Goal: Information Seeking & Learning: Check status

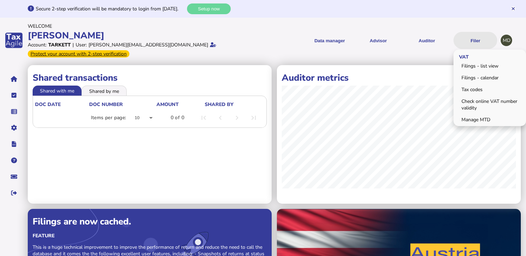
click at [467, 41] on button "Filer" at bounding box center [475, 40] width 44 height 17
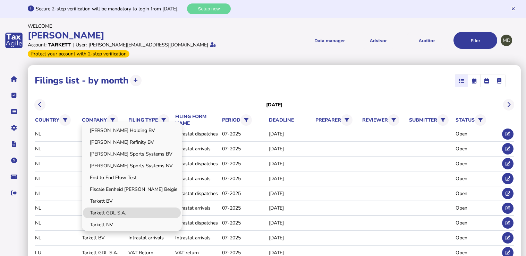
click at [113, 214] on link "Tarkett GDL S.A." at bounding box center [132, 213] width 98 height 11
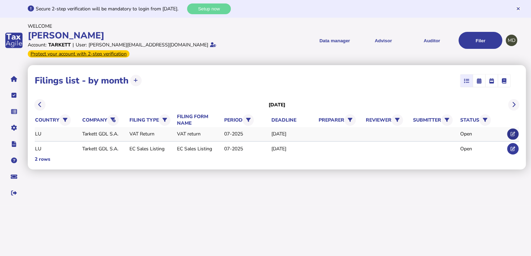
click at [512, 132] on icon at bounding box center [512, 134] width 5 height 5
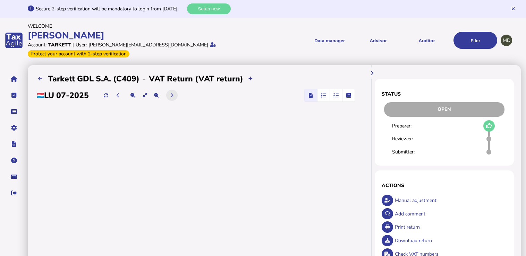
click at [173, 95] on icon at bounding box center [171, 95] width 3 height 5
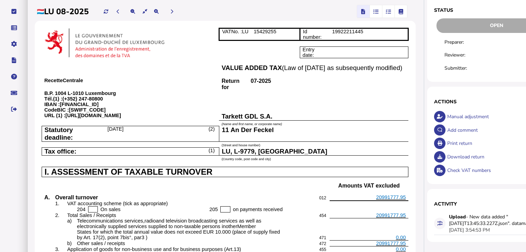
scroll to position [195, 0]
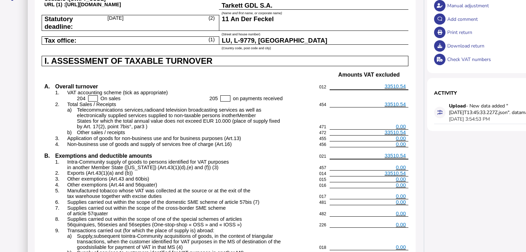
click at [394, 171] on span "33510.54" at bounding box center [394, 174] width 21 height 6
click at [395, 171] on span "33510.54" at bounding box center [394, 174] width 21 height 6
click at [385, 171] on p "33510.54" at bounding box center [369, 174] width 74 height 6
click at [389, 171] on span "33510.54" at bounding box center [394, 174] width 21 height 6
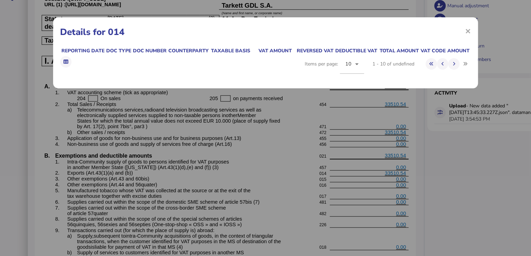
click at [389, 158] on div "× Details for 014 Reporting date Doc type Doc number Counterparty Taxable basis…" at bounding box center [265, 128] width 531 height 256
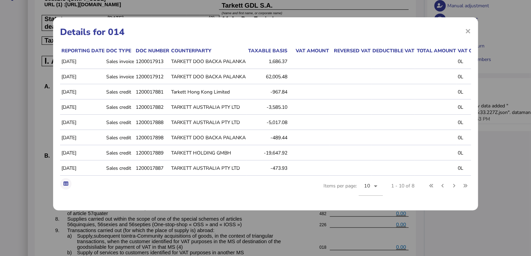
click at [257, 204] on div "Reporting date Doc type Doc number Counterparty Taxable basis VAT amount Revers…" at bounding box center [265, 125] width 411 height 156
drag, startPoint x: 136, startPoint y: 75, endPoint x: 164, endPoint y: 80, distance: 28.8
click at [164, 80] on td "1200017912" at bounding box center [151, 77] width 35 height 15
copy td "1200017912"
click at [467, 32] on span "×" at bounding box center [468, 30] width 6 height 13
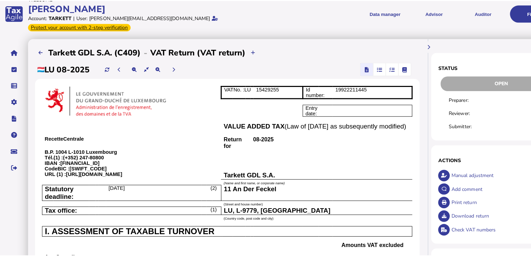
scroll to position [0, 0]
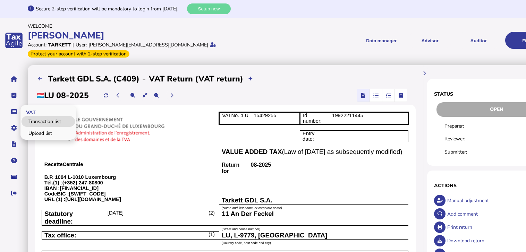
click at [48, 116] on link "Transaction list" at bounding box center [48, 121] width 53 height 11
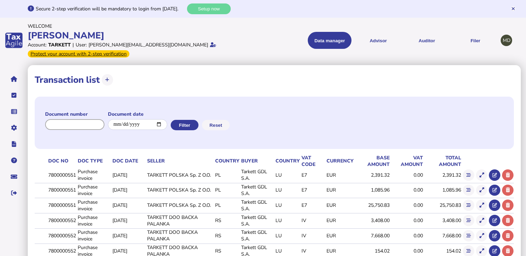
click at [60, 126] on input "input" at bounding box center [74, 124] width 59 height 11
paste input "**********"
type input "**********"
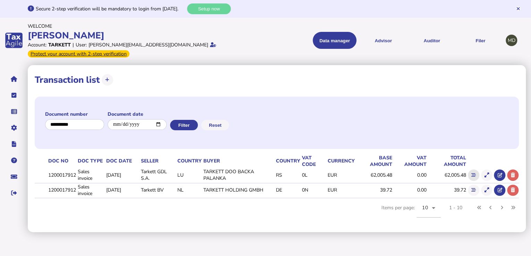
click at [474, 173] on icon at bounding box center [473, 175] width 5 height 5
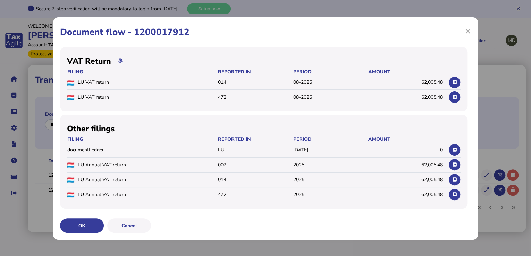
click at [432, 32] on h1 "Document flow - 1200017912" at bounding box center [265, 32] width 411 height 12
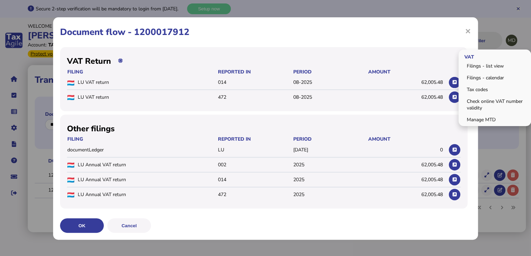
click at [465, 35] on span "×" at bounding box center [468, 30] width 6 height 13
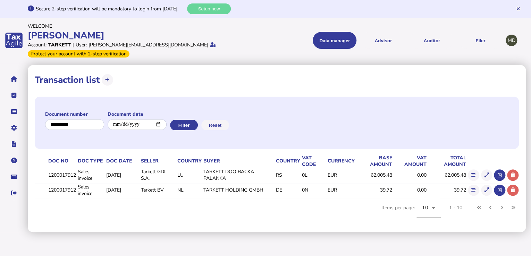
drag, startPoint x: 482, startPoint y: 169, endPoint x: 488, endPoint y: 187, distance: 19.4
click at [482, 170] on button at bounding box center [486, 175] width 11 height 11
